Goal: Task Accomplishment & Management: Complete application form

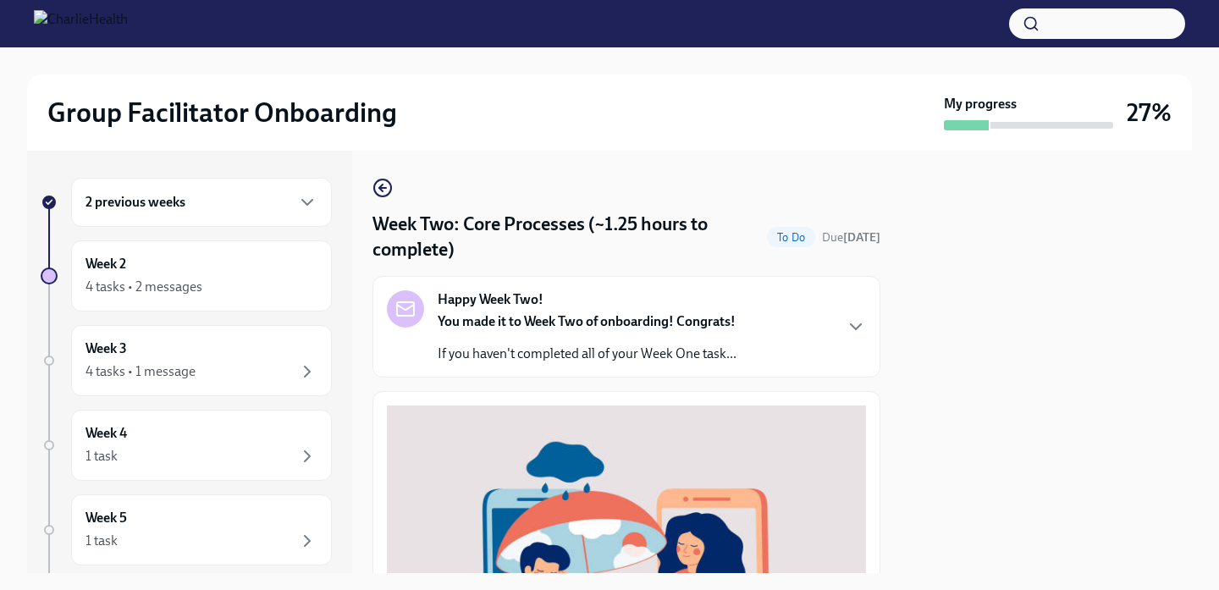
scroll to position [635, 0]
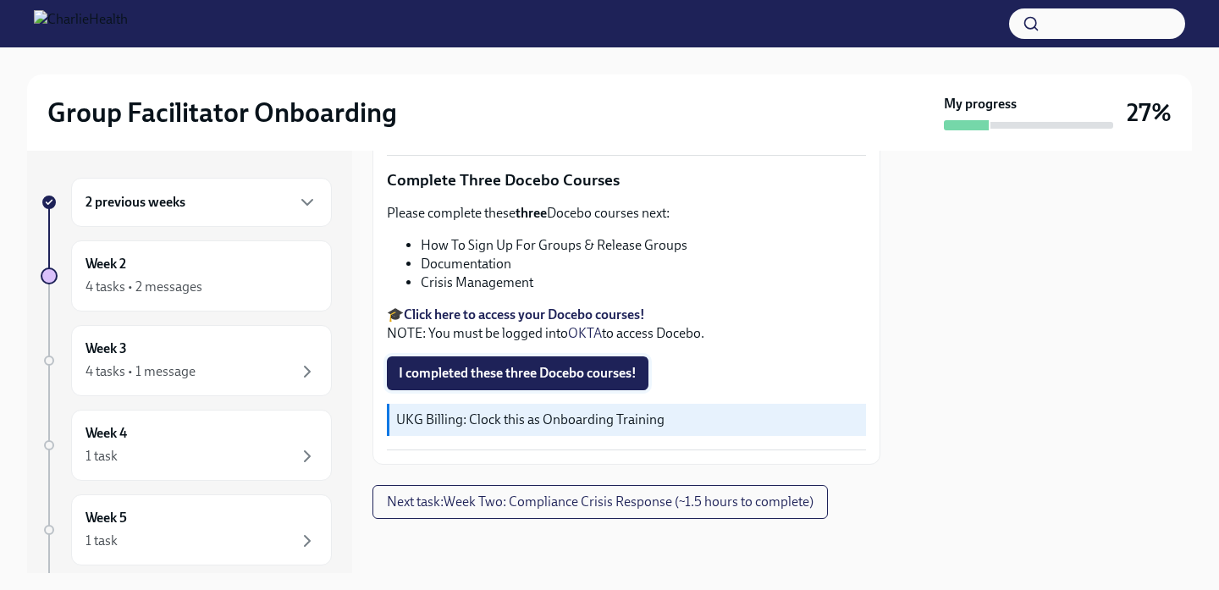
click at [553, 362] on button "I completed these three Docebo courses!" at bounding box center [518, 373] width 262 height 34
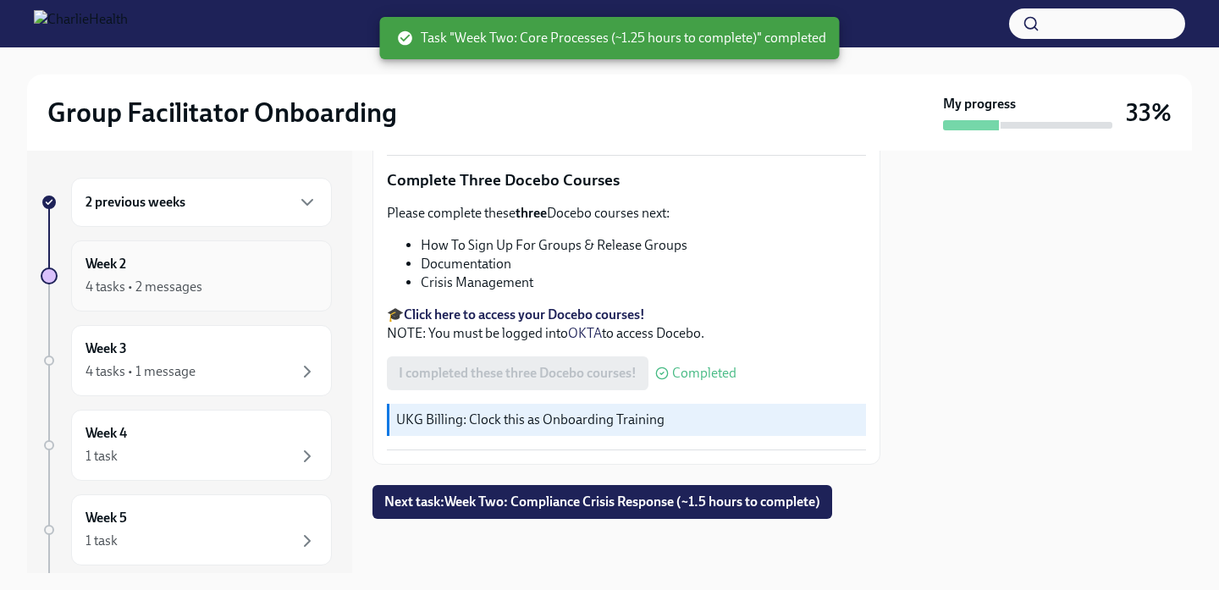
click at [215, 278] on div "4 tasks • 2 messages" at bounding box center [202, 287] width 232 height 20
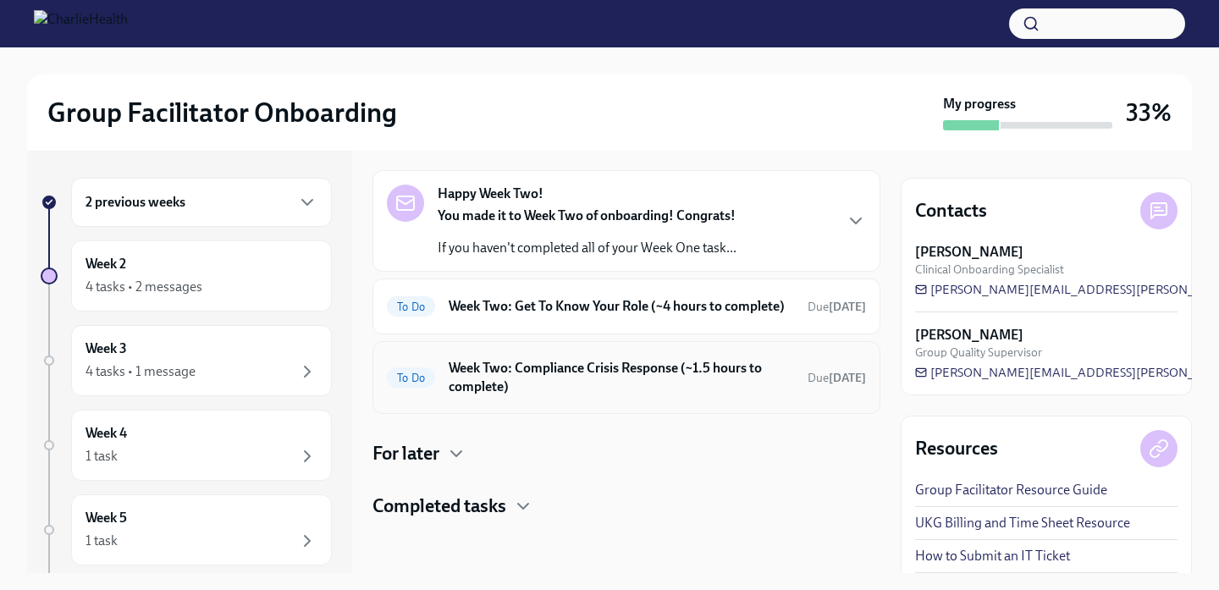
scroll to position [175, 0]
click at [480, 512] on h4 "Completed tasks" at bounding box center [440, 506] width 134 height 25
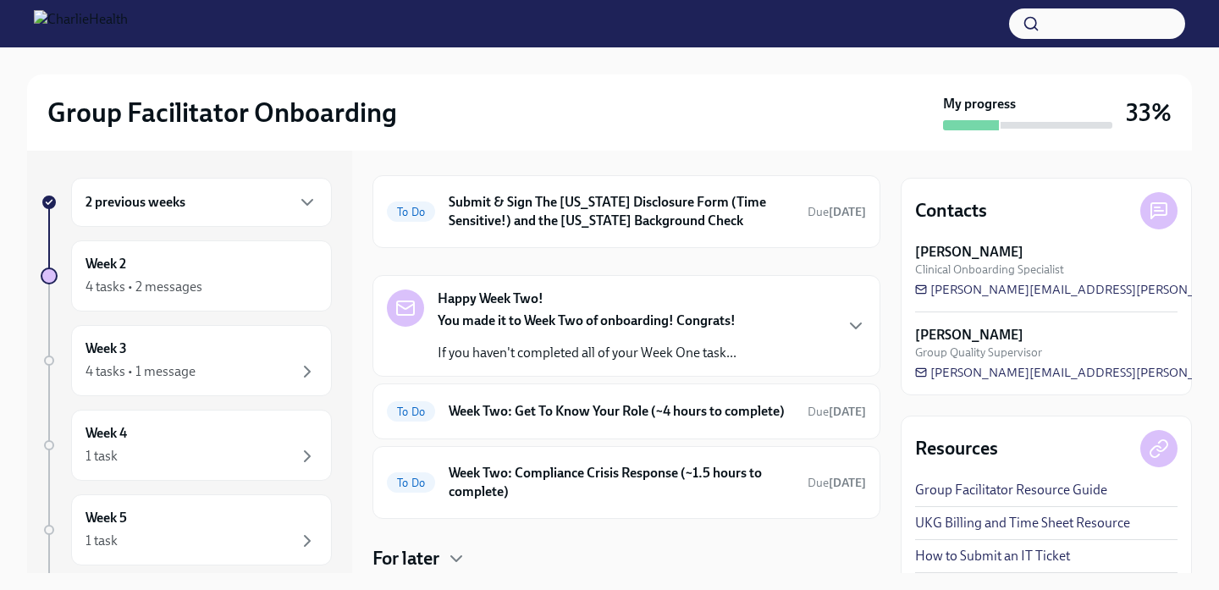
scroll to position [0, 0]
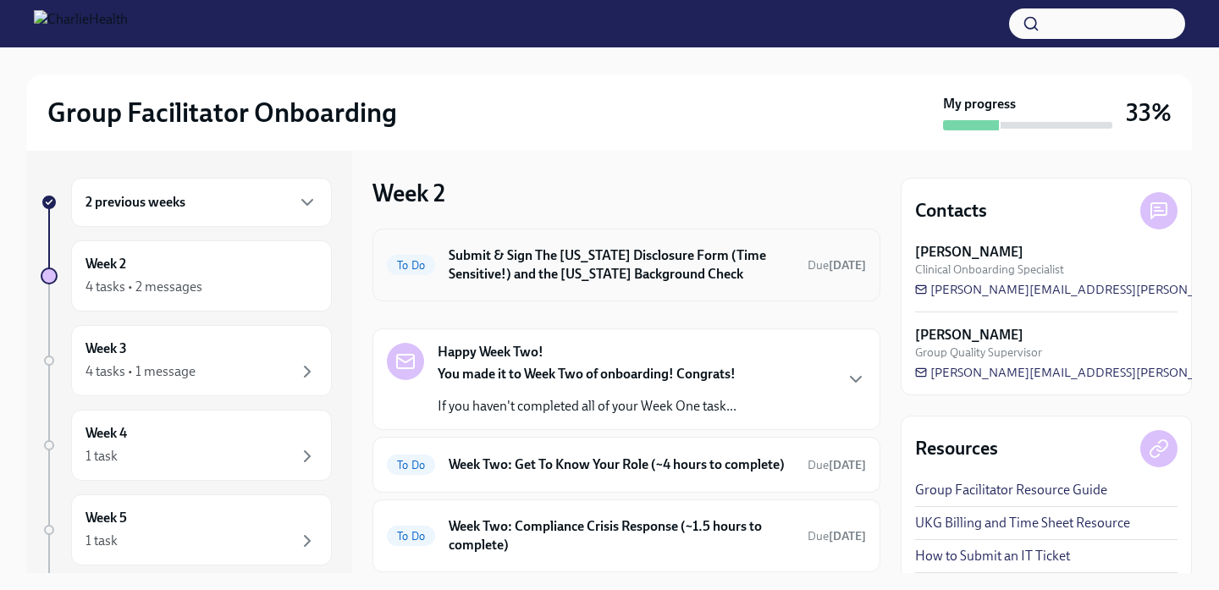
click at [598, 268] on h6 "Submit & Sign The [US_STATE] Disclosure Form (Time Sensitive!) and the [US_STAT…" at bounding box center [621, 264] width 345 height 37
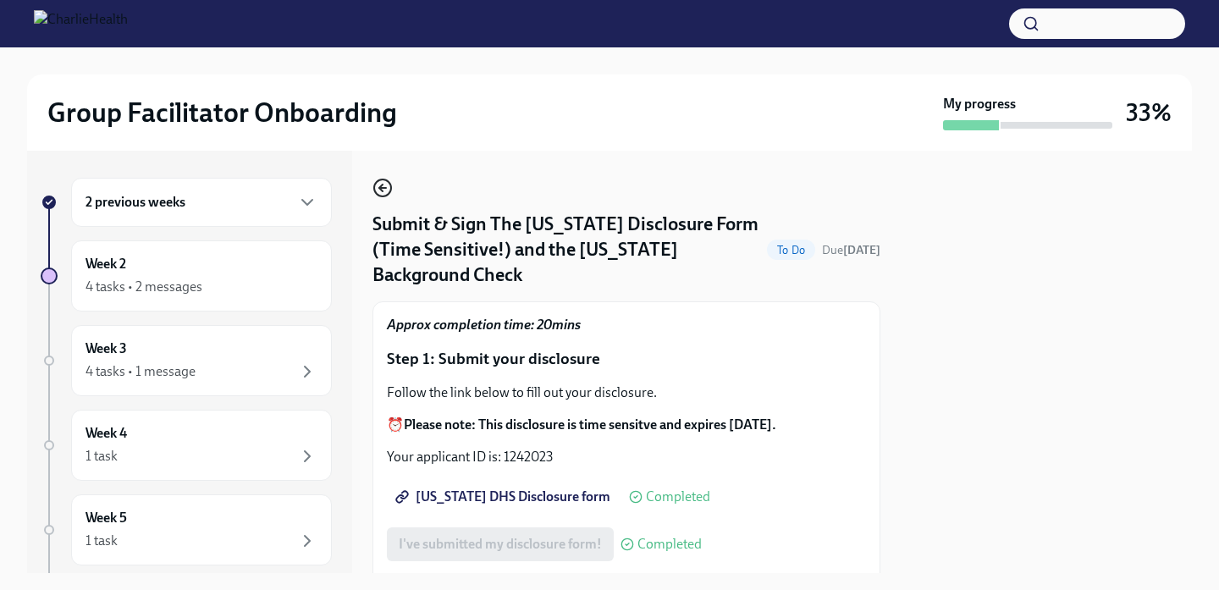
click at [384, 180] on circle "button" at bounding box center [382, 188] width 17 height 17
